Goal: Task Accomplishment & Management: Complete application form

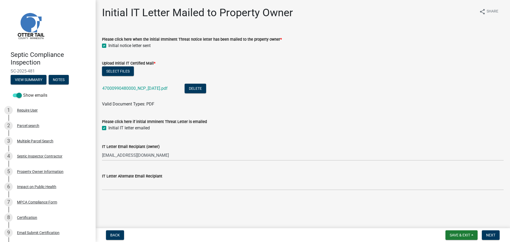
scroll to position [123, 0]
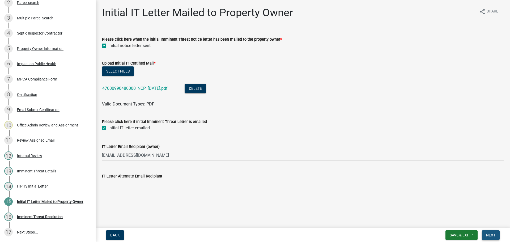
click at [491, 236] on span "Next" at bounding box center [490, 235] width 9 height 4
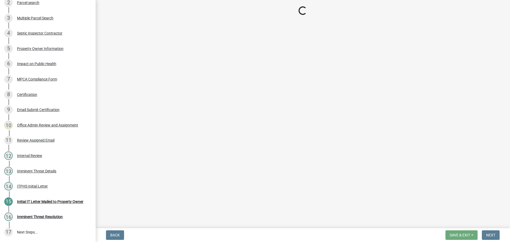
scroll to position [153, 0]
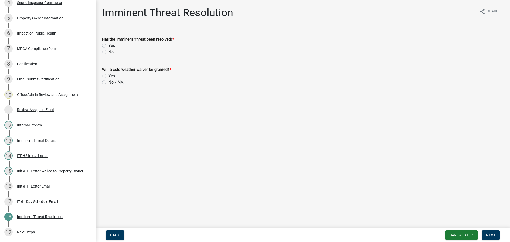
click at [303, 42] on div "Has the Imminent Threat been resolved? *" at bounding box center [302, 39] width 401 height 6
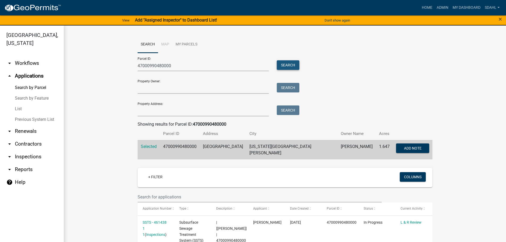
click at [290, 66] on button "Search" at bounding box center [288, 65] width 23 height 10
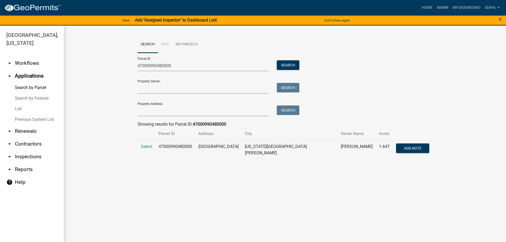
click at [146, 143] on td "Select" at bounding box center [147, 149] width 18 height 19
click at [144, 148] on span "Select" at bounding box center [146, 146] width 11 height 5
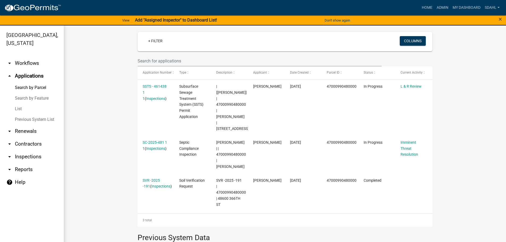
scroll to position [127, 0]
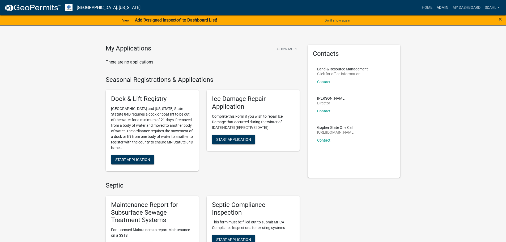
click at [441, 7] on link "Admin" at bounding box center [442, 8] width 16 height 10
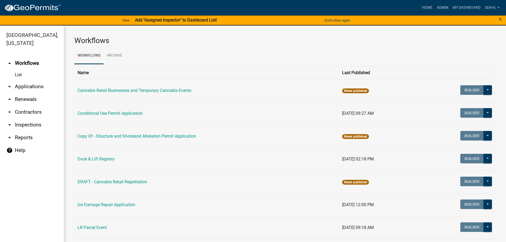
click at [33, 88] on link "arrow_drop_down Applications" at bounding box center [32, 86] width 64 height 13
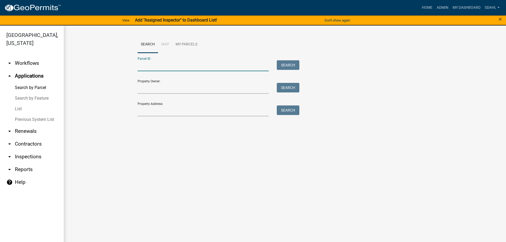
click at [172, 62] on input "Parcel ID:" at bounding box center [203, 65] width 131 height 11
paste input "50000010010001"
click at [291, 66] on button "Search" at bounding box center [288, 65] width 23 height 10
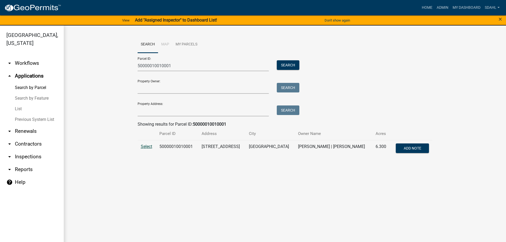
click at [147, 147] on span "Select" at bounding box center [146, 146] width 11 height 5
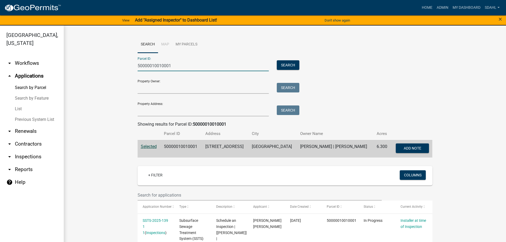
drag, startPoint x: 176, startPoint y: 67, endPoint x: 75, endPoint y: 57, distance: 101.1
paste input "75000500033000"
click at [284, 65] on button "Search" at bounding box center [288, 65] width 23 height 10
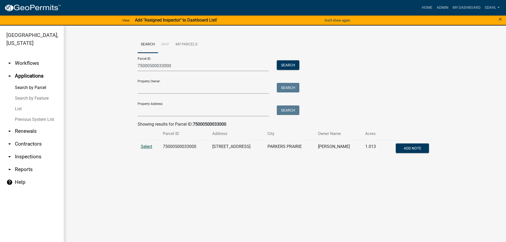
click at [147, 145] on span "Select" at bounding box center [146, 146] width 11 height 5
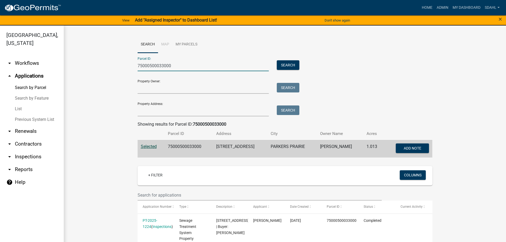
drag, startPoint x: 177, startPoint y: 67, endPoint x: 116, endPoint y: 70, distance: 61.7
click at [116, 70] on wm-workflow-application-search-view "Search Map My Parcels Parcel ID: 75000500033000 Search Property Owner: Search P…" at bounding box center [284, 219] width 421 height 366
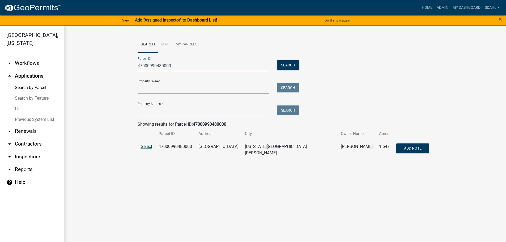
type input "47000990480000"
click at [146, 148] on span "Select" at bounding box center [146, 146] width 11 height 5
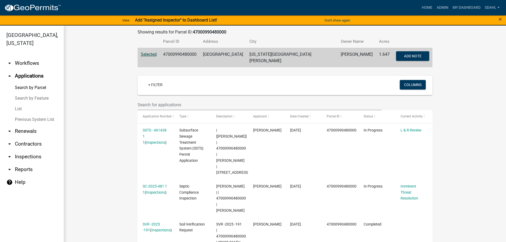
scroll to position [106, 0]
